Goal: Browse casually

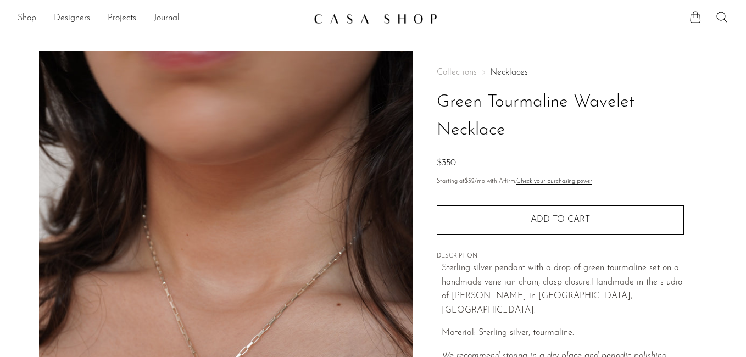
click at [33, 20] on link "Shop" at bounding box center [27, 19] width 19 height 14
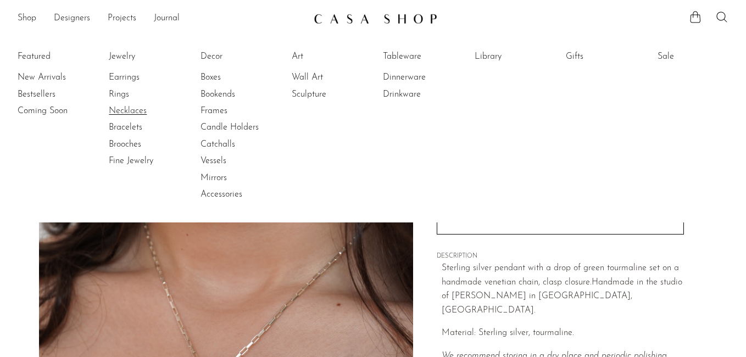
click at [132, 113] on link "Necklaces" at bounding box center [150, 111] width 82 height 12
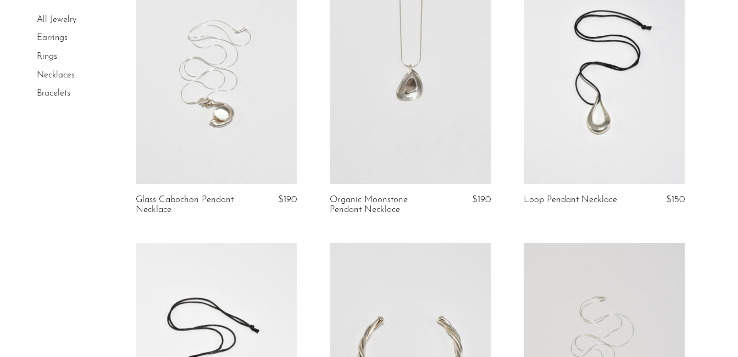
scroll to position [144, 0]
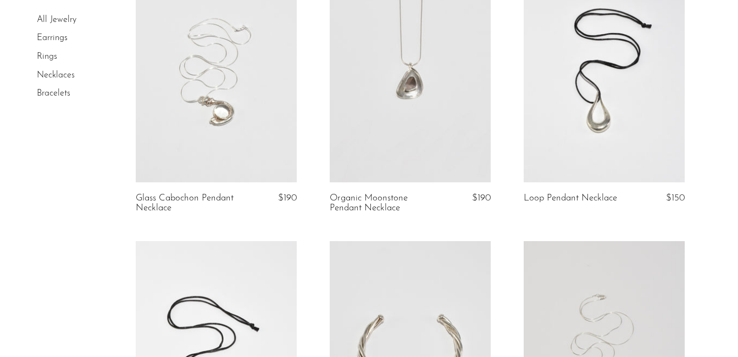
click at [237, 115] on link at bounding box center [216, 69] width 161 height 225
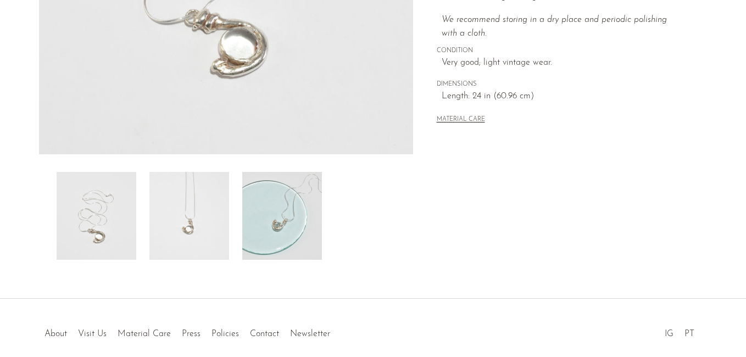
scroll to position [309, 0]
click at [299, 224] on img at bounding box center [282, 215] width 80 height 88
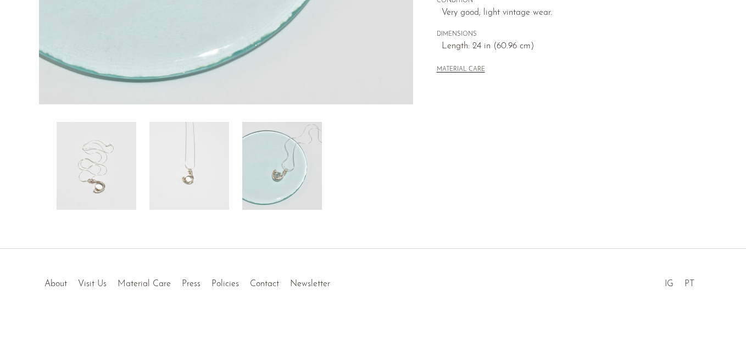
scroll to position [0, 0]
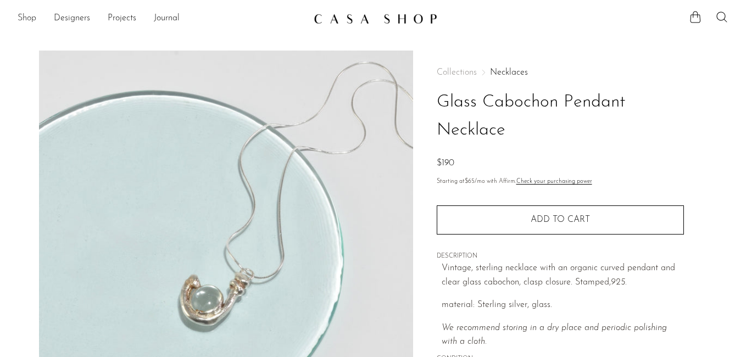
click at [31, 16] on link "Shop" at bounding box center [27, 19] width 19 height 14
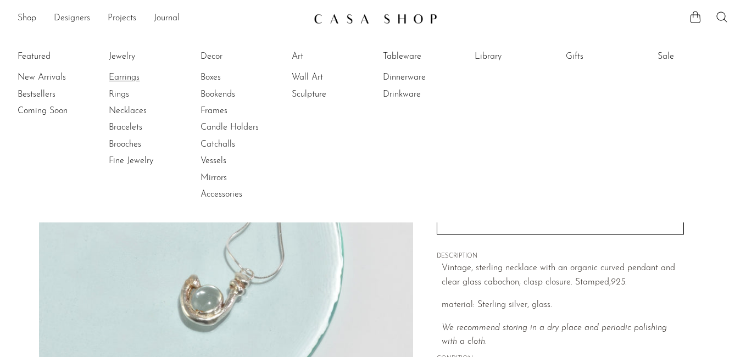
click at [137, 77] on link "Earrings" at bounding box center [150, 77] width 82 height 12
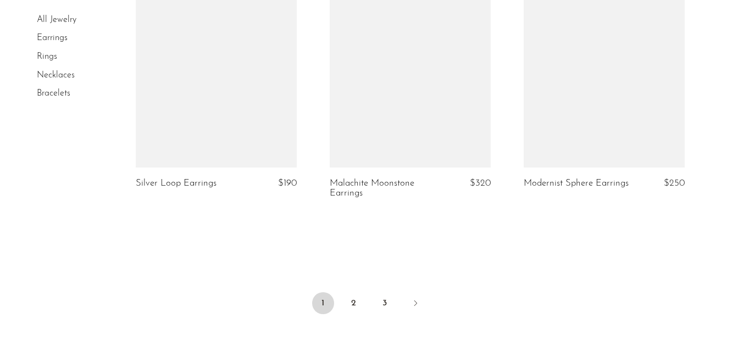
scroll to position [3248, 0]
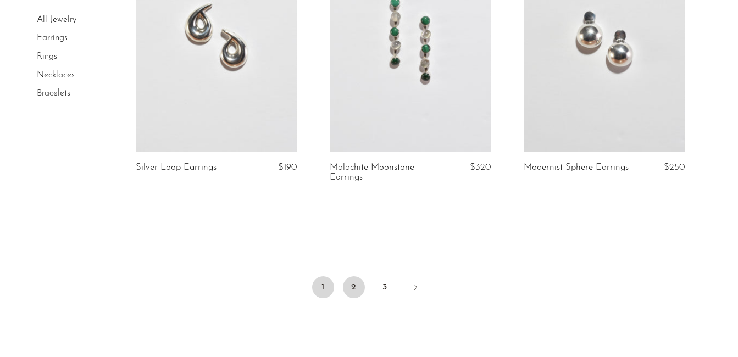
click at [354, 290] on link "2" at bounding box center [354, 287] width 22 height 22
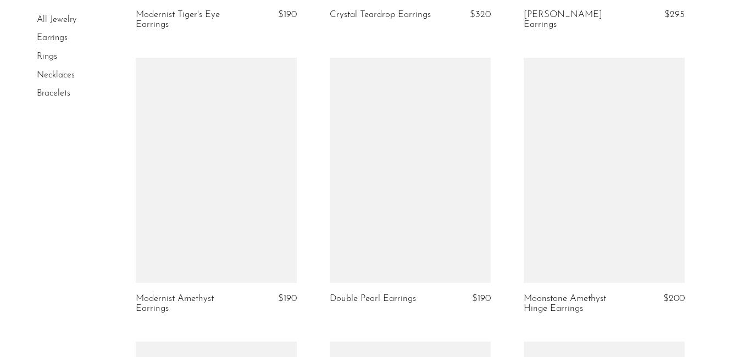
scroll to position [2284, 0]
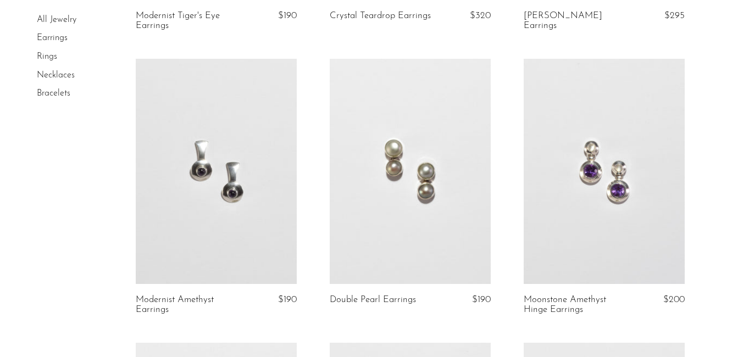
click at [602, 171] on link at bounding box center [604, 171] width 161 height 225
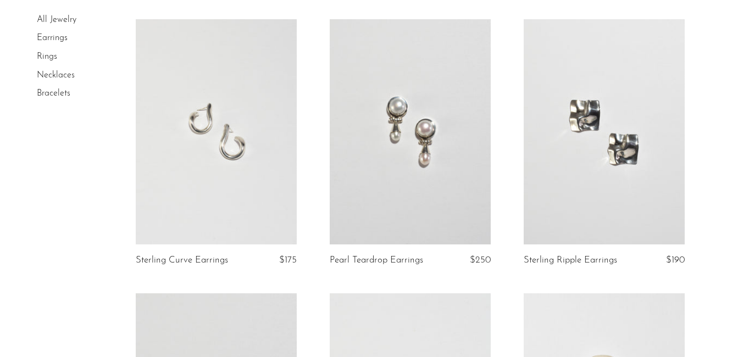
scroll to position [1767, 0]
click at [429, 107] on link at bounding box center [410, 130] width 161 height 225
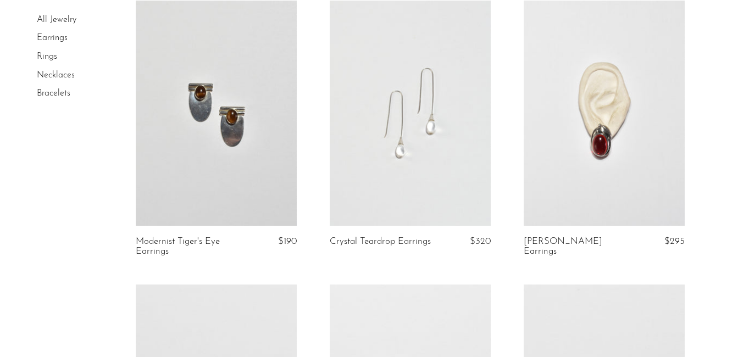
scroll to position [2059, 0]
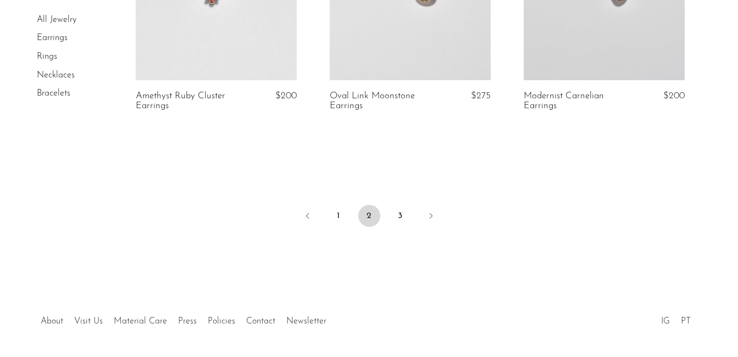
scroll to position [3379, 0]
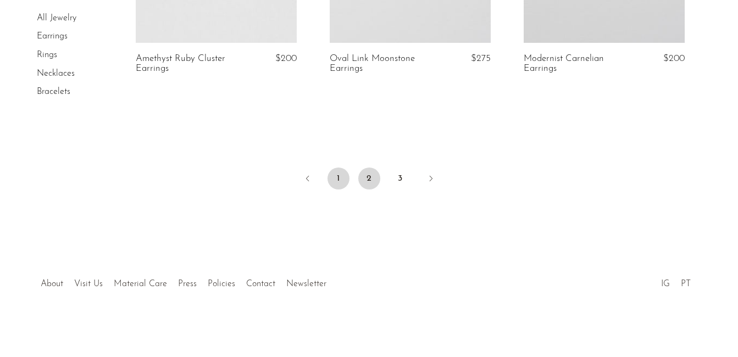
click at [341, 180] on link "1" at bounding box center [338, 179] width 22 height 22
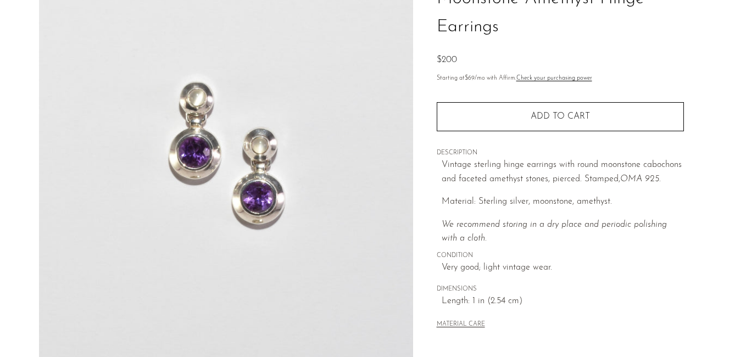
scroll to position [358, 0]
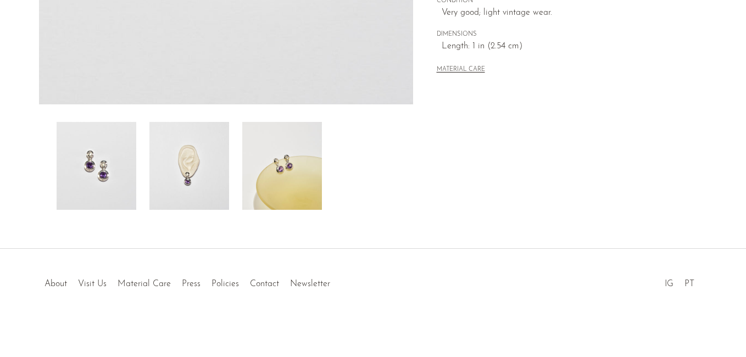
click at [196, 188] on img at bounding box center [189, 166] width 80 height 88
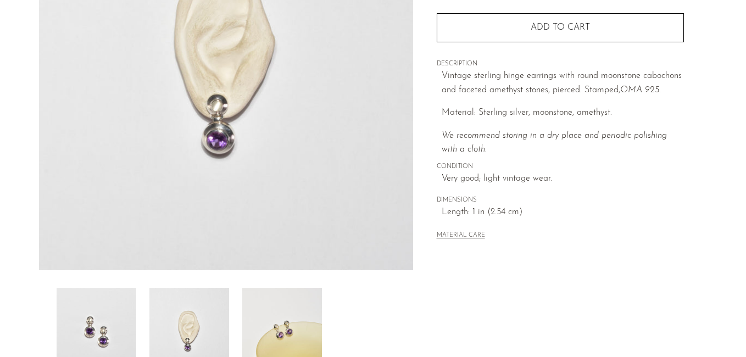
scroll to position [224, 0]
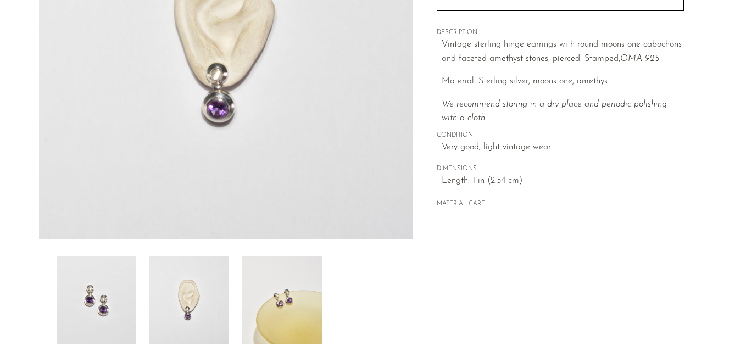
click at [295, 296] on img at bounding box center [282, 301] width 80 height 88
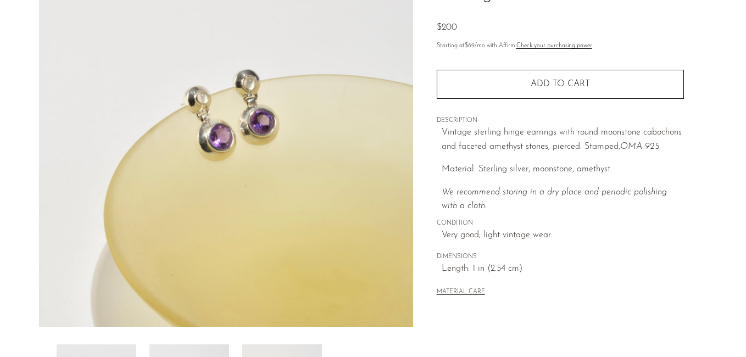
scroll to position [125, 0]
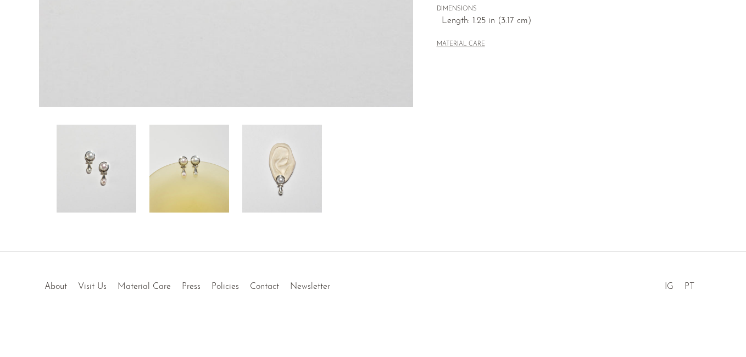
scroll to position [358, 0]
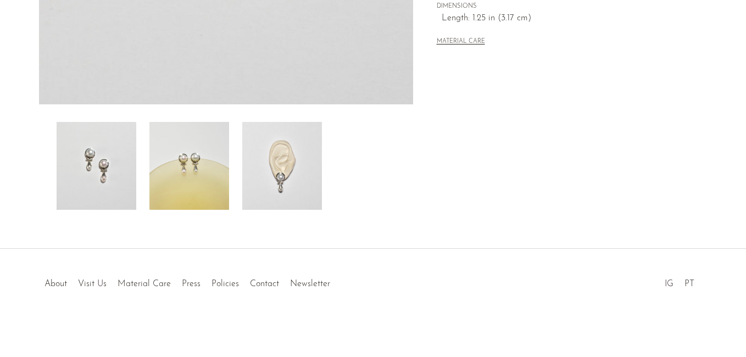
click at [207, 162] on img at bounding box center [189, 166] width 80 height 88
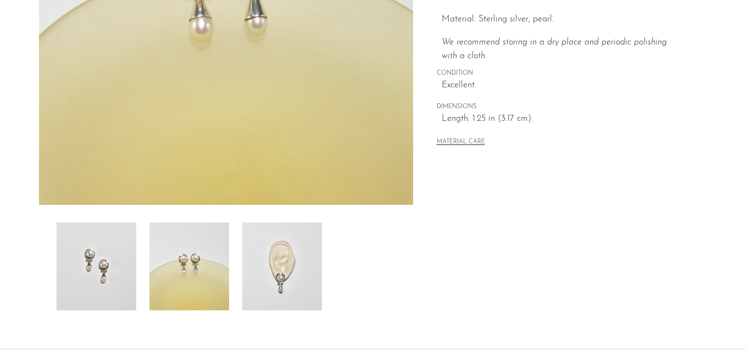
scroll to position [259, 0]
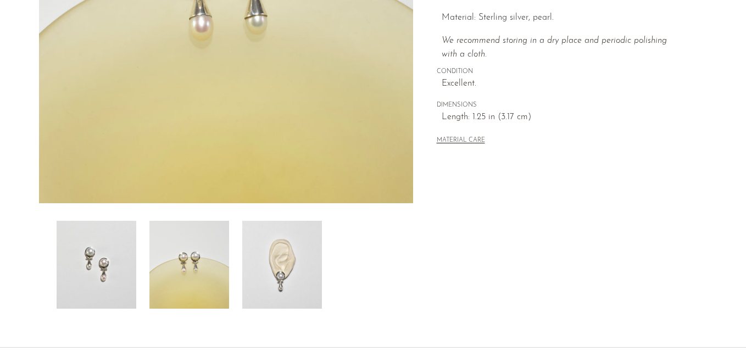
click at [309, 275] on img at bounding box center [282, 265] width 80 height 88
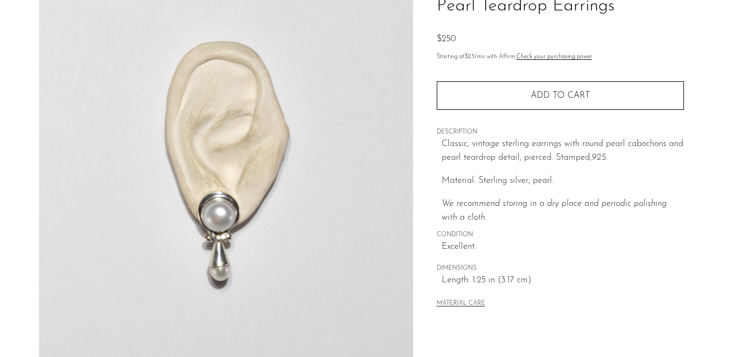
scroll to position [96, 0]
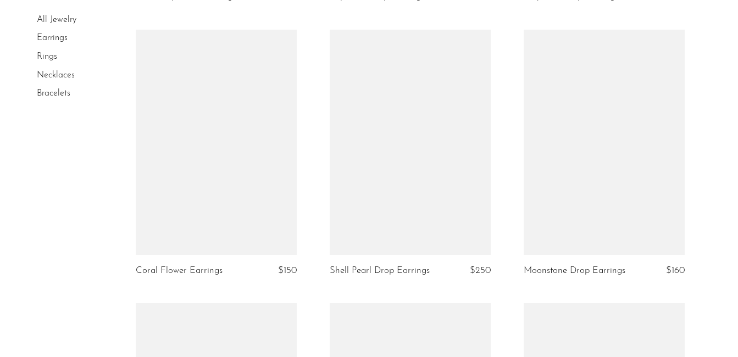
scroll to position [1487, 0]
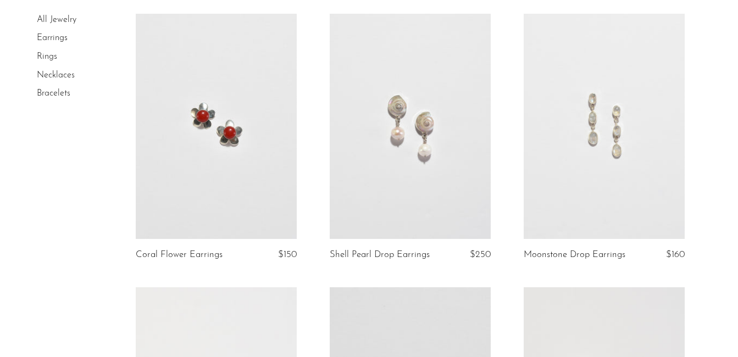
click at [604, 76] on link at bounding box center [604, 126] width 161 height 225
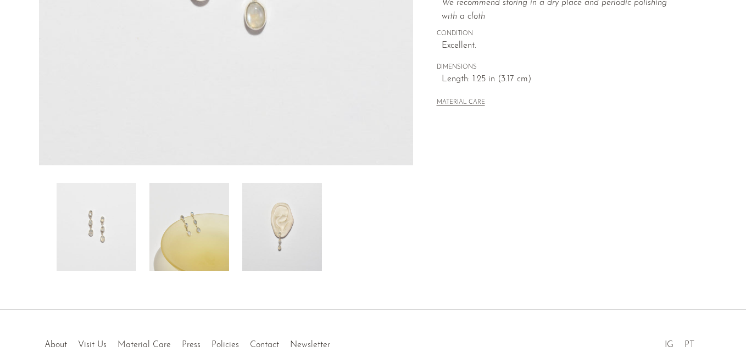
scroll to position [298, 0]
click at [201, 223] on img at bounding box center [189, 226] width 80 height 88
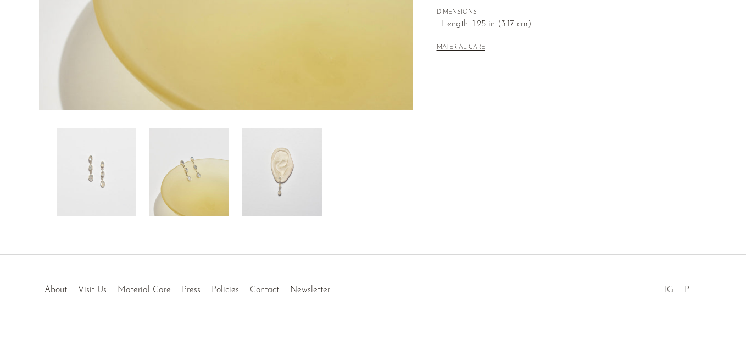
scroll to position [353, 0]
click at [312, 172] on img at bounding box center [282, 171] width 80 height 88
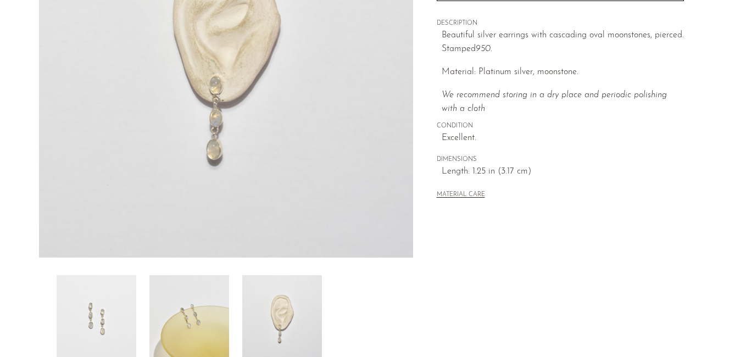
scroll to position [205, 0]
click at [221, 312] on img at bounding box center [189, 319] width 80 height 88
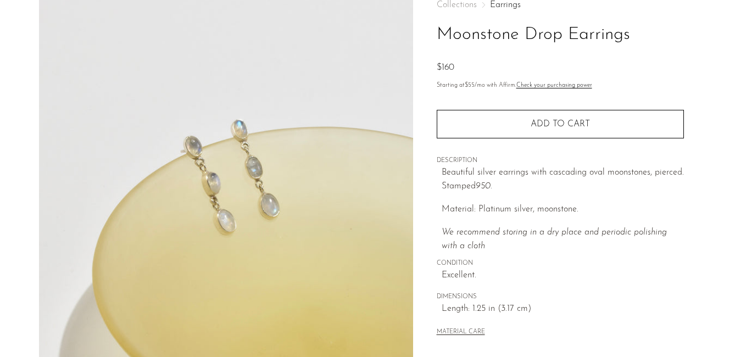
scroll to position [0, 0]
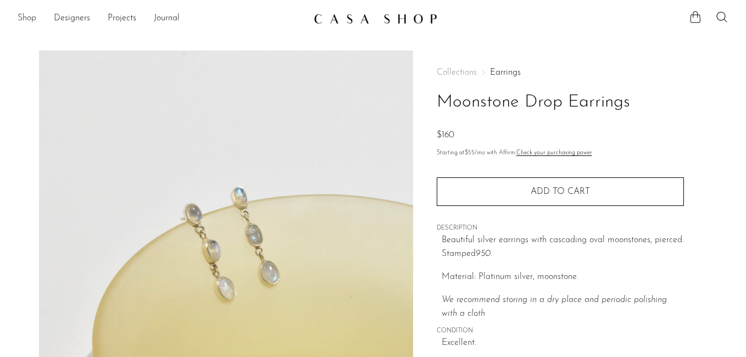
click at [31, 14] on link "Shop" at bounding box center [27, 19] width 19 height 14
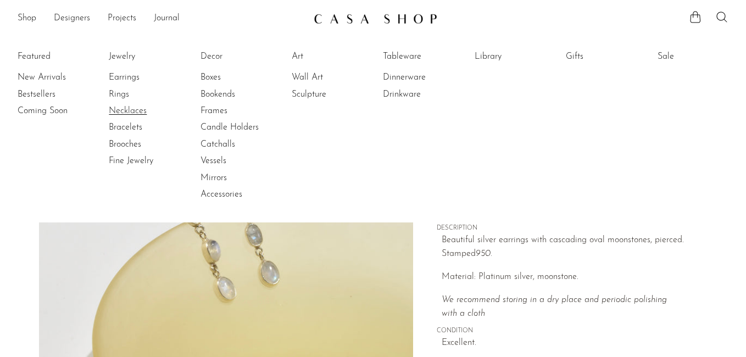
click at [129, 109] on link "Necklaces" at bounding box center [150, 111] width 82 height 12
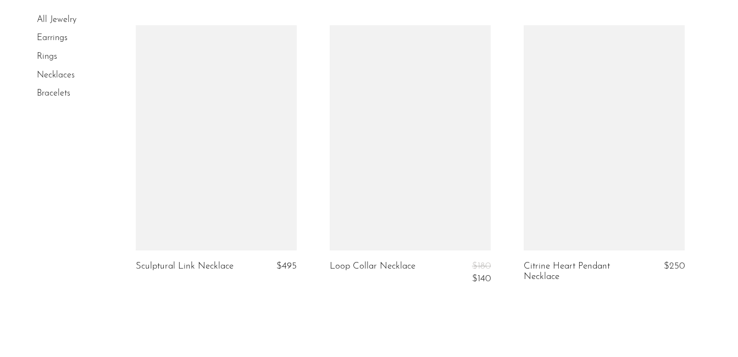
scroll to position [3412, 0]
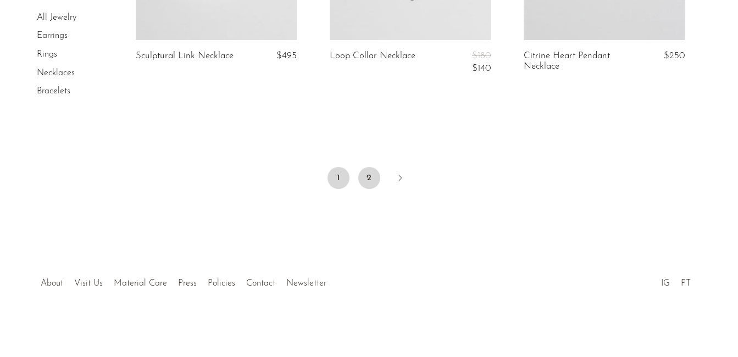
click at [364, 180] on link "2" at bounding box center [369, 178] width 22 height 22
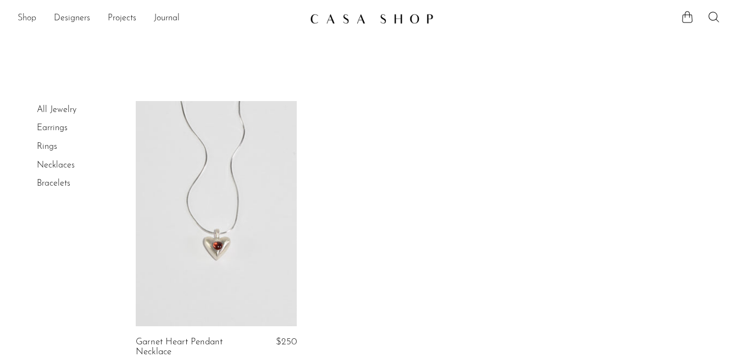
click at [30, 23] on link "Shop" at bounding box center [27, 19] width 19 height 14
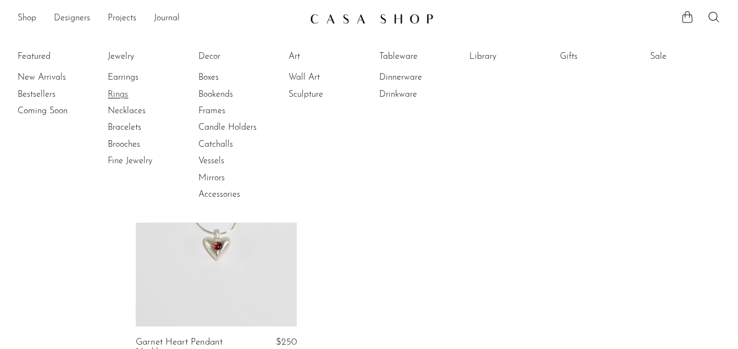
click at [131, 100] on link "Rings" at bounding box center [149, 94] width 82 height 12
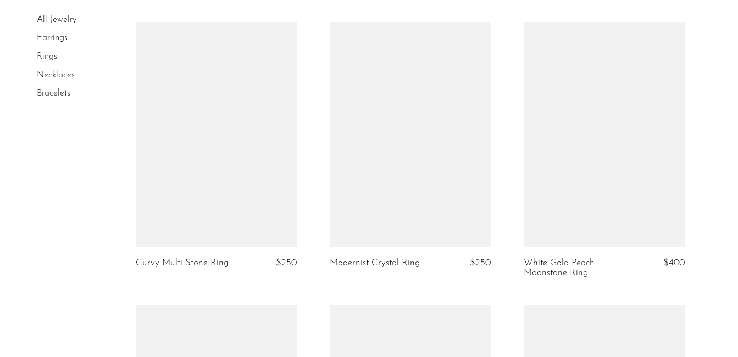
scroll to position [1737, 0]
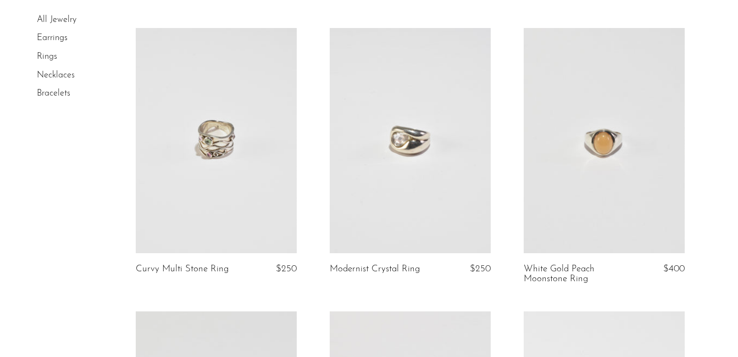
click at [436, 167] on link at bounding box center [410, 140] width 161 height 225
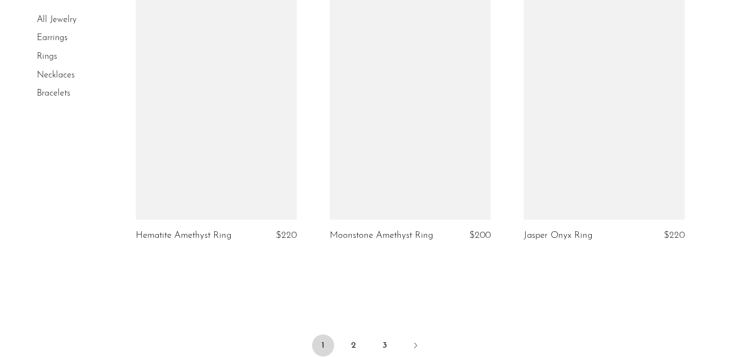
scroll to position [3239, 0]
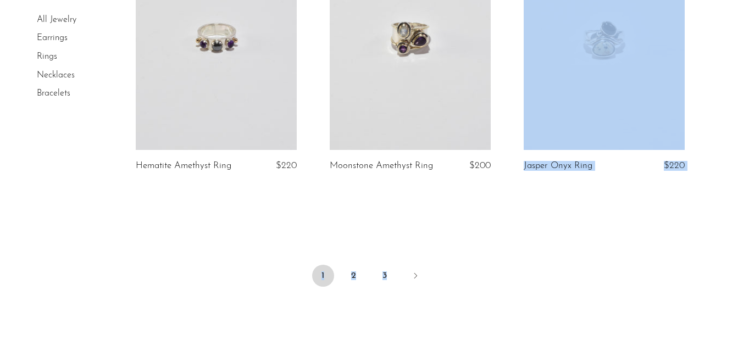
drag, startPoint x: 54, startPoint y: 156, endPoint x: 534, endPoint y: -41, distance: 518.9
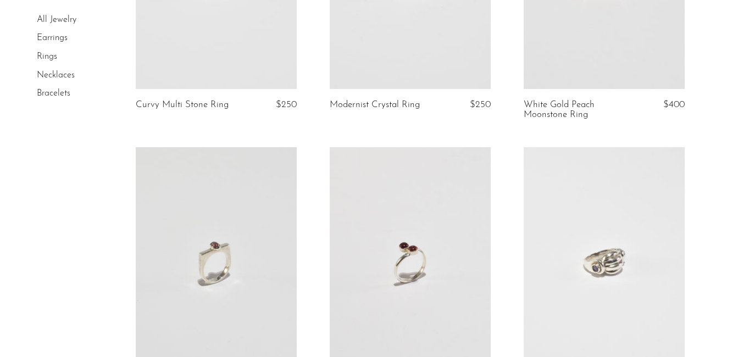
scroll to position [1900, 0]
click at [63, 91] on link "Bracelets" at bounding box center [54, 93] width 34 height 9
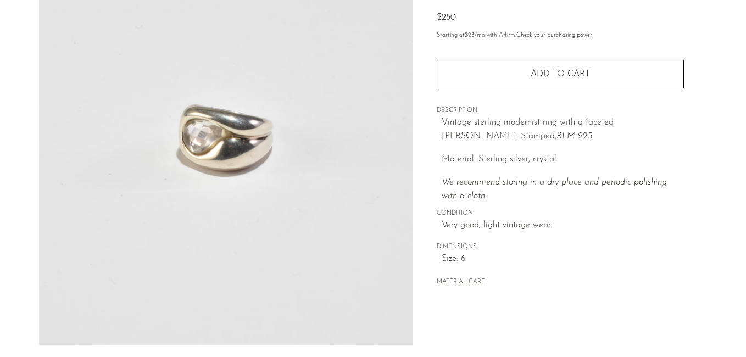
scroll to position [358, 0]
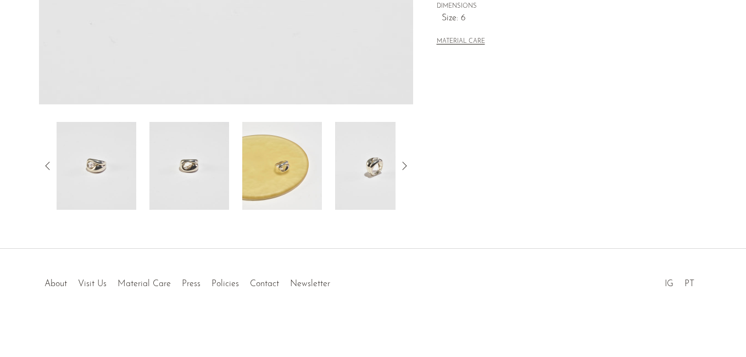
click at [274, 165] on img at bounding box center [282, 166] width 80 height 88
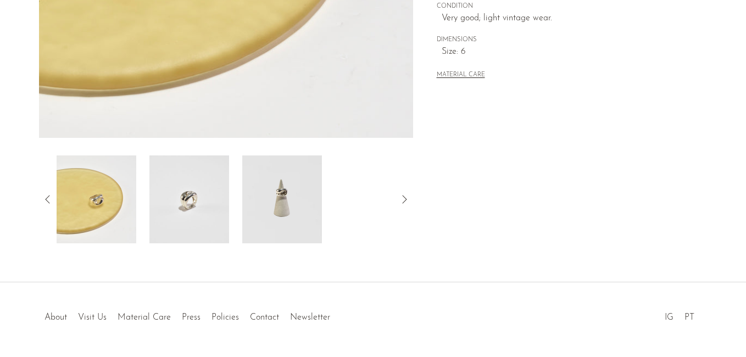
scroll to position [325, 0]
click at [274, 204] on img at bounding box center [282, 199] width 80 height 88
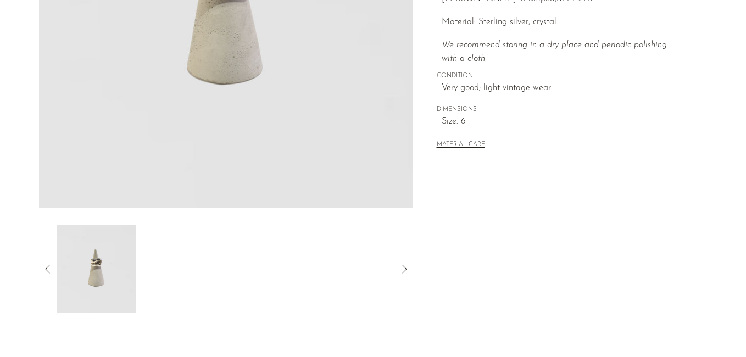
scroll to position [274, 0]
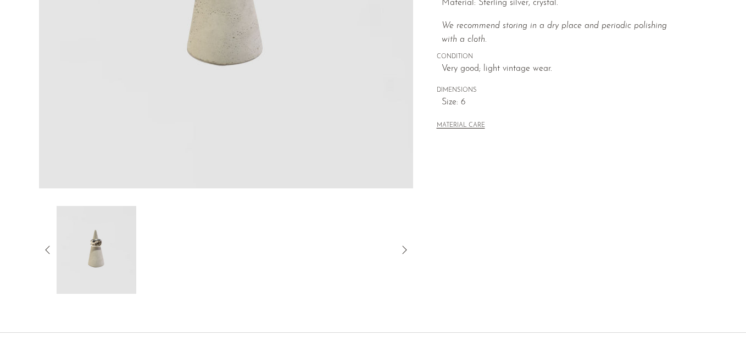
click at [50, 243] on icon at bounding box center [47, 249] width 13 height 13
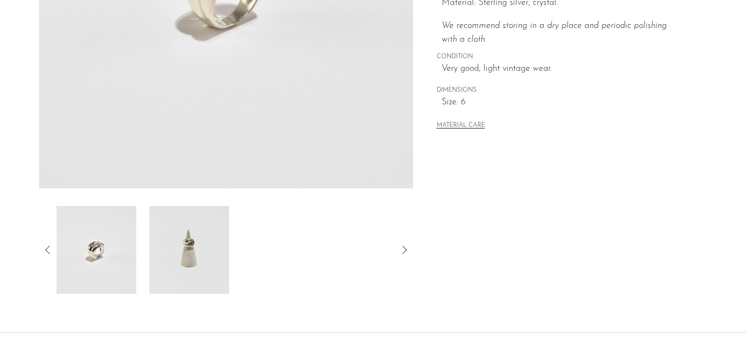
click at [50, 243] on icon at bounding box center [47, 249] width 13 height 13
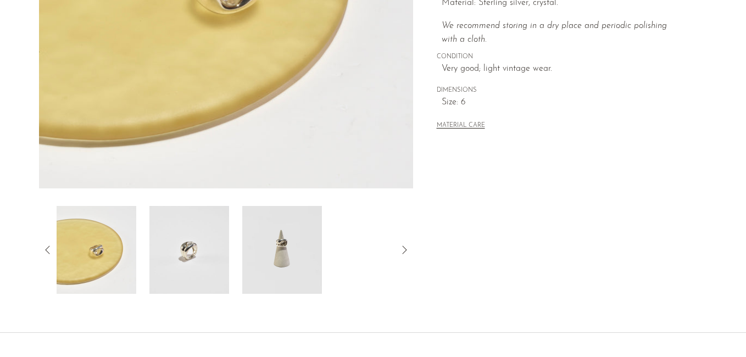
scroll to position [57, 0]
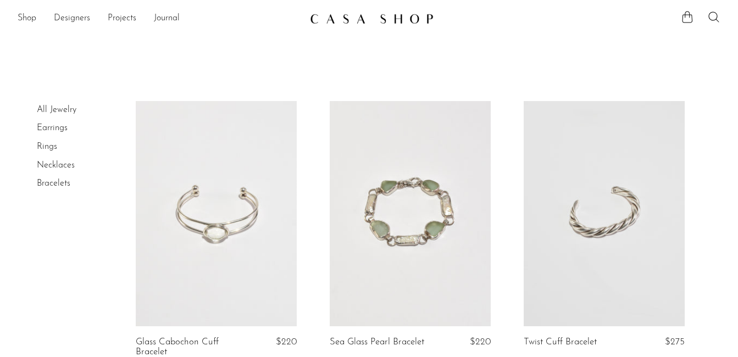
click at [61, 164] on link "Necklaces" at bounding box center [56, 165] width 38 height 9
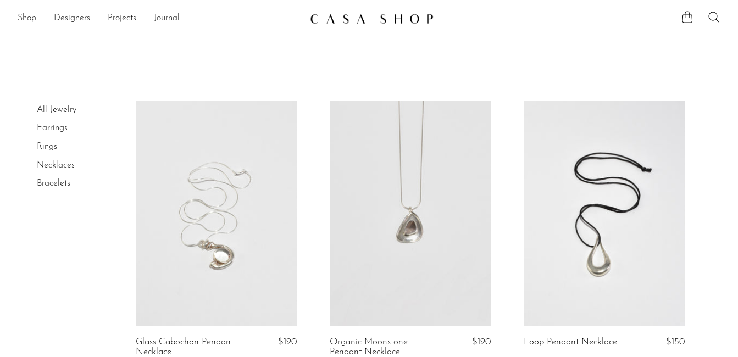
click at [33, 19] on link "Shop" at bounding box center [27, 19] width 19 height 14
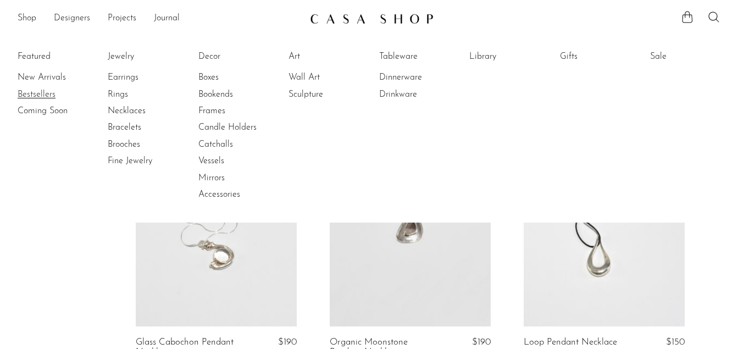
click at [35, 93] on link "Bestsellers" at bounding box center [59, 94] width 82 height 12
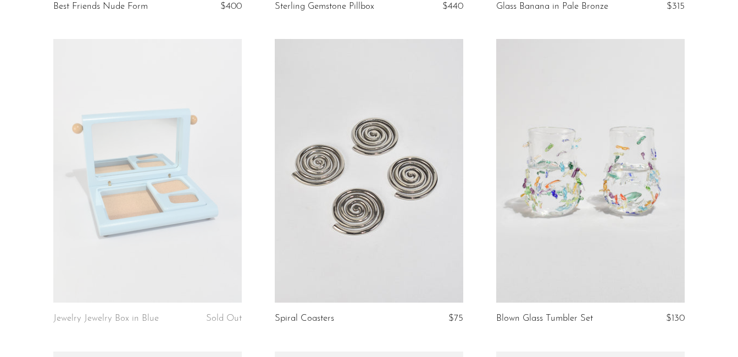
scroll to position [698, 0]
